Goal: Task Accomplishment & Management: Manage account settings

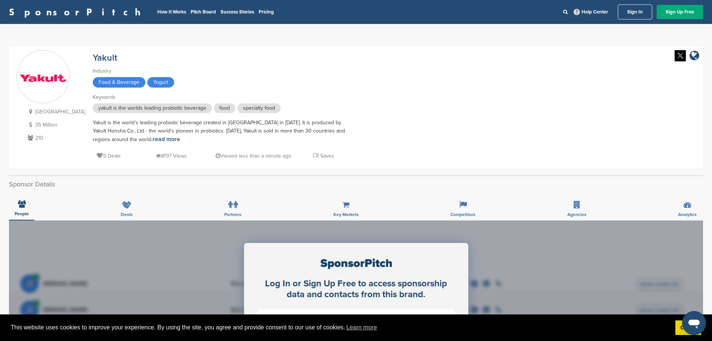
click at [630, 10] on link "Sign In" at bounding box center [635, 11] width 34 height 15
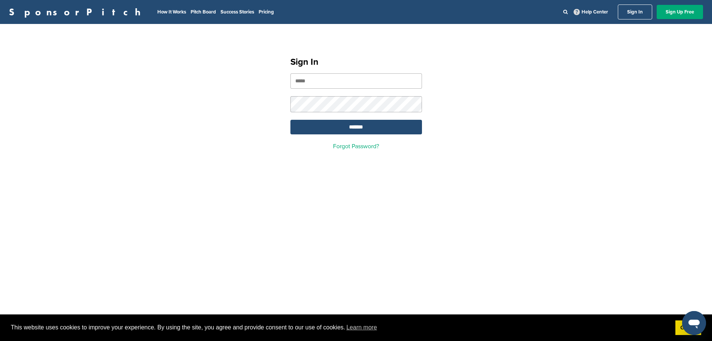
click at [369, 83] on input "email" at bounding box center [357, 80] width 132 height 15
type input "**********"
click at [366, 126] on input "*******" at bounding box center [357, 127] width 132 height 15
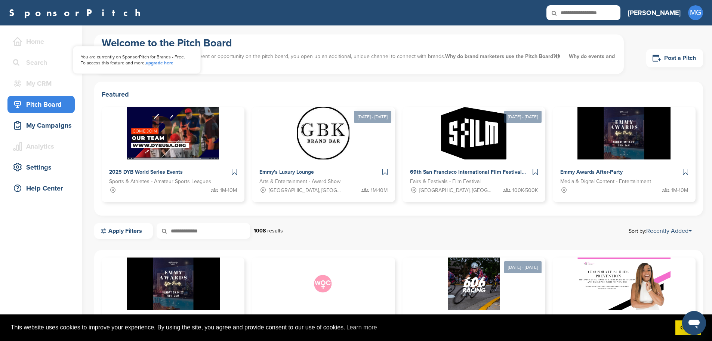
click at [158, 64] on link "upgrade here" at bounding box center [160, 62] width 28 height 5
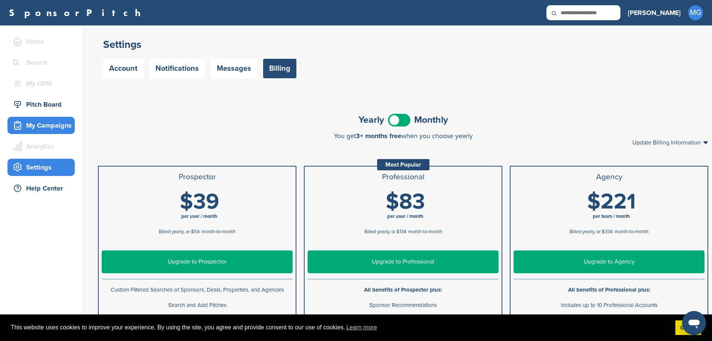
click at [58, 120] on div "My Campaigns" at bounding box center [43, 125] width 64 height 13
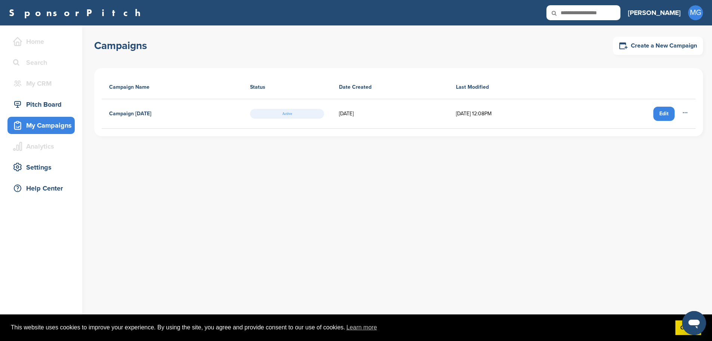
click at [665, 116] on div "Edit" at bounding box center [664, 114] width 21 height 14
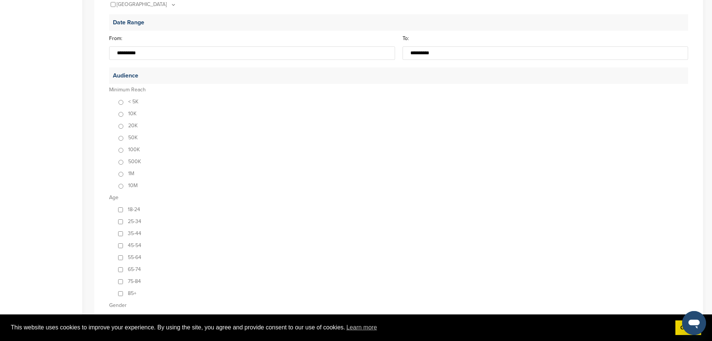
scroll to position [337, 0]
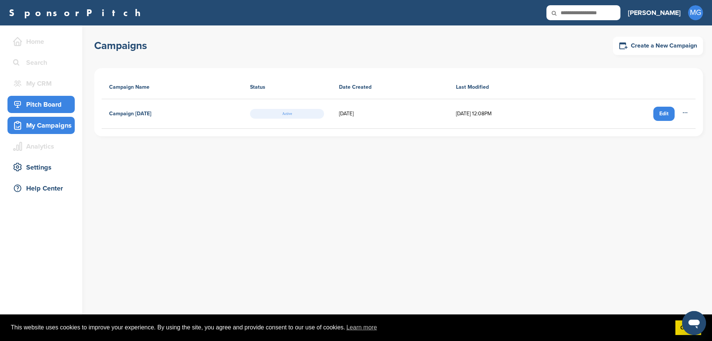
click at [22, 99] on div "Pitch Board" at bounding box center [43, 104] width 64 height 13
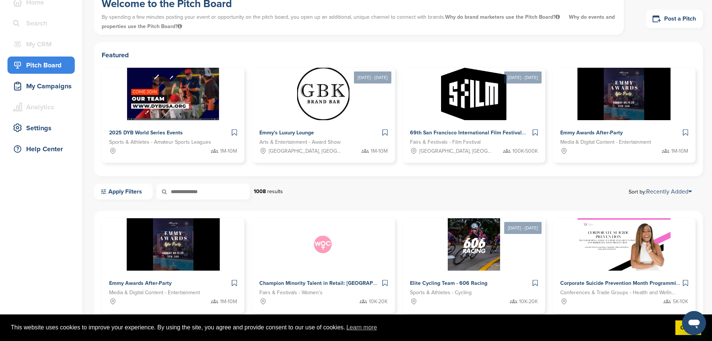
scroll to position [187, 0]
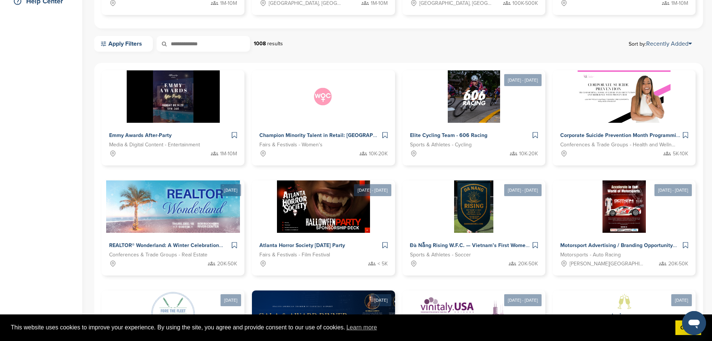
click at [206, 46] on input "text" at bounding box center [203, 44] width 93 height 16
type input "**"
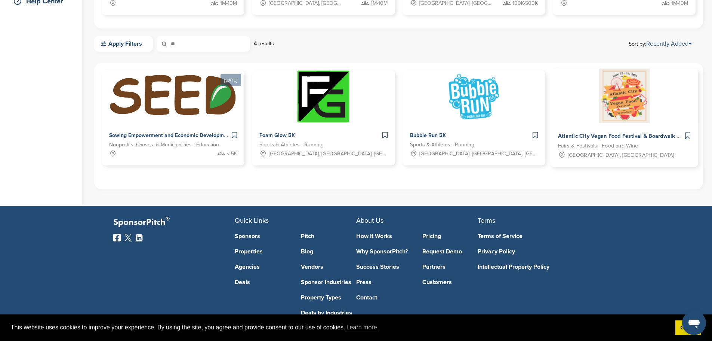
click at [599, 106] on img at bounding box center [624, 96] width 51 height 54
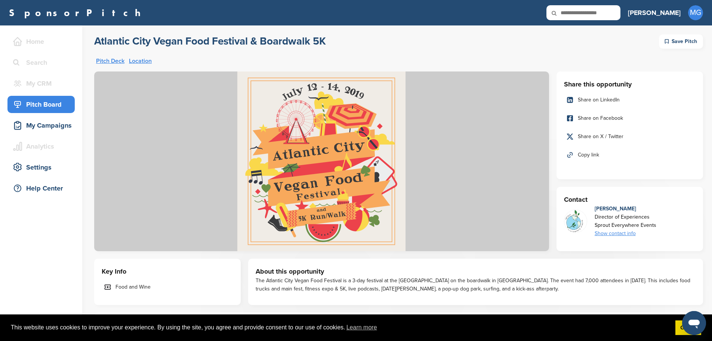
click at [621, 10] on input "text" at bounding box center [584, 12] width 74 height 15
click at [34, 42] on div "Home" at bounding box center [43, 41] width 64 height 13
click at [37, 166] on div "Settings" at bounding box center [43, 166] width 64 height 13
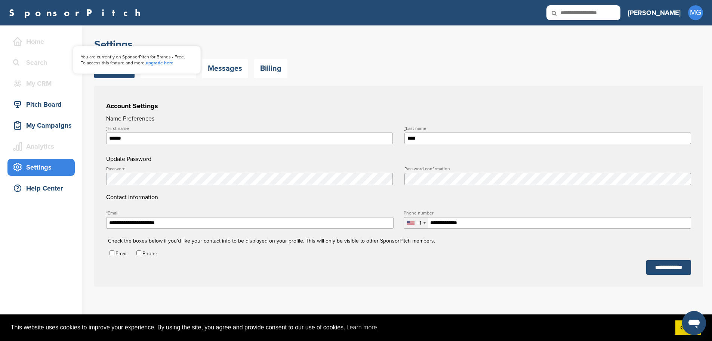
click at [46, 81] on div "My CRM" at bounding box center [43, 83] width 64 height 13
